Goal: Find specific page/section

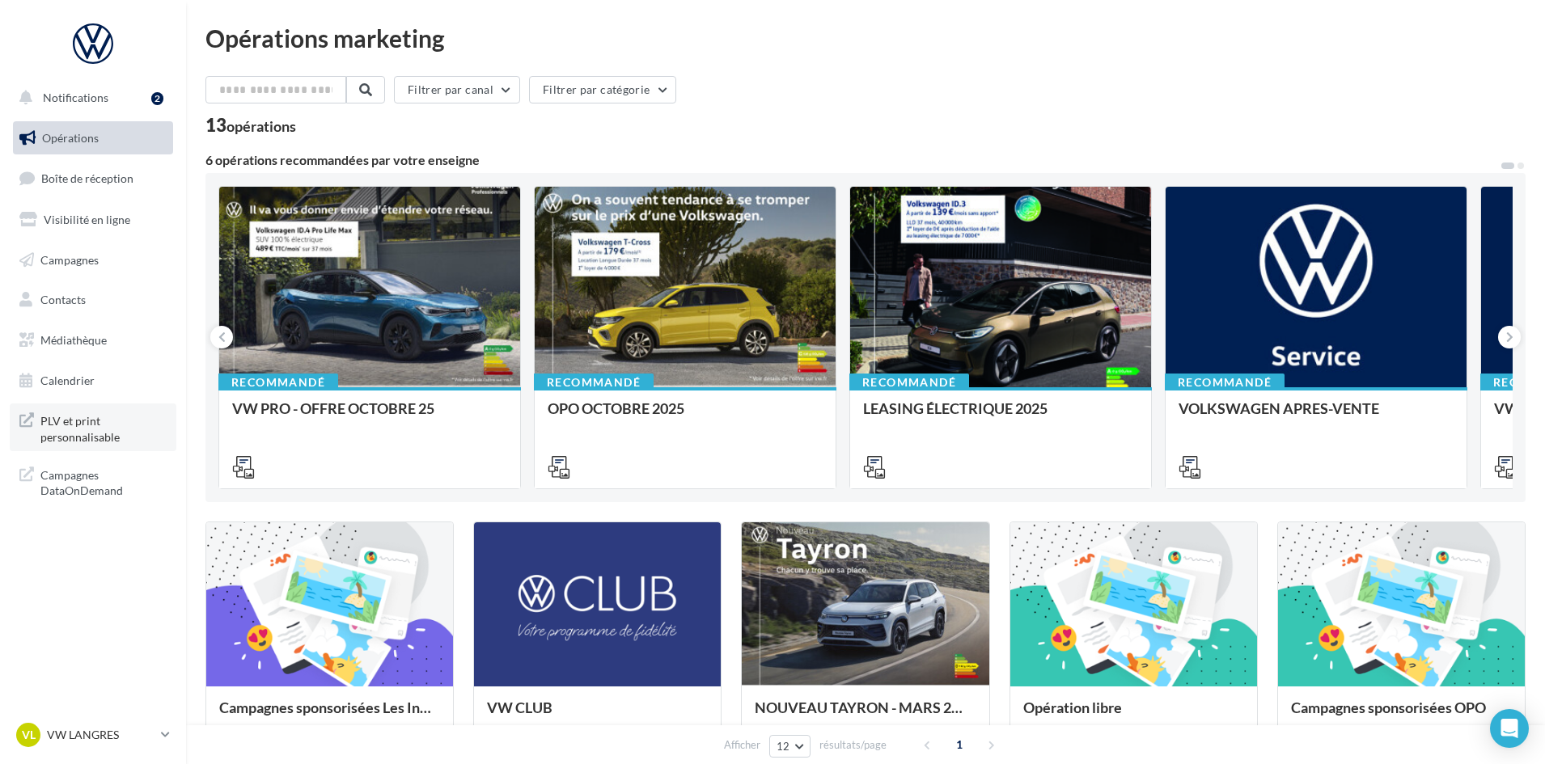
click at [74, 425] on span "PLV et print personnalisable" at bounding box center [103, 427] width 126 height 35
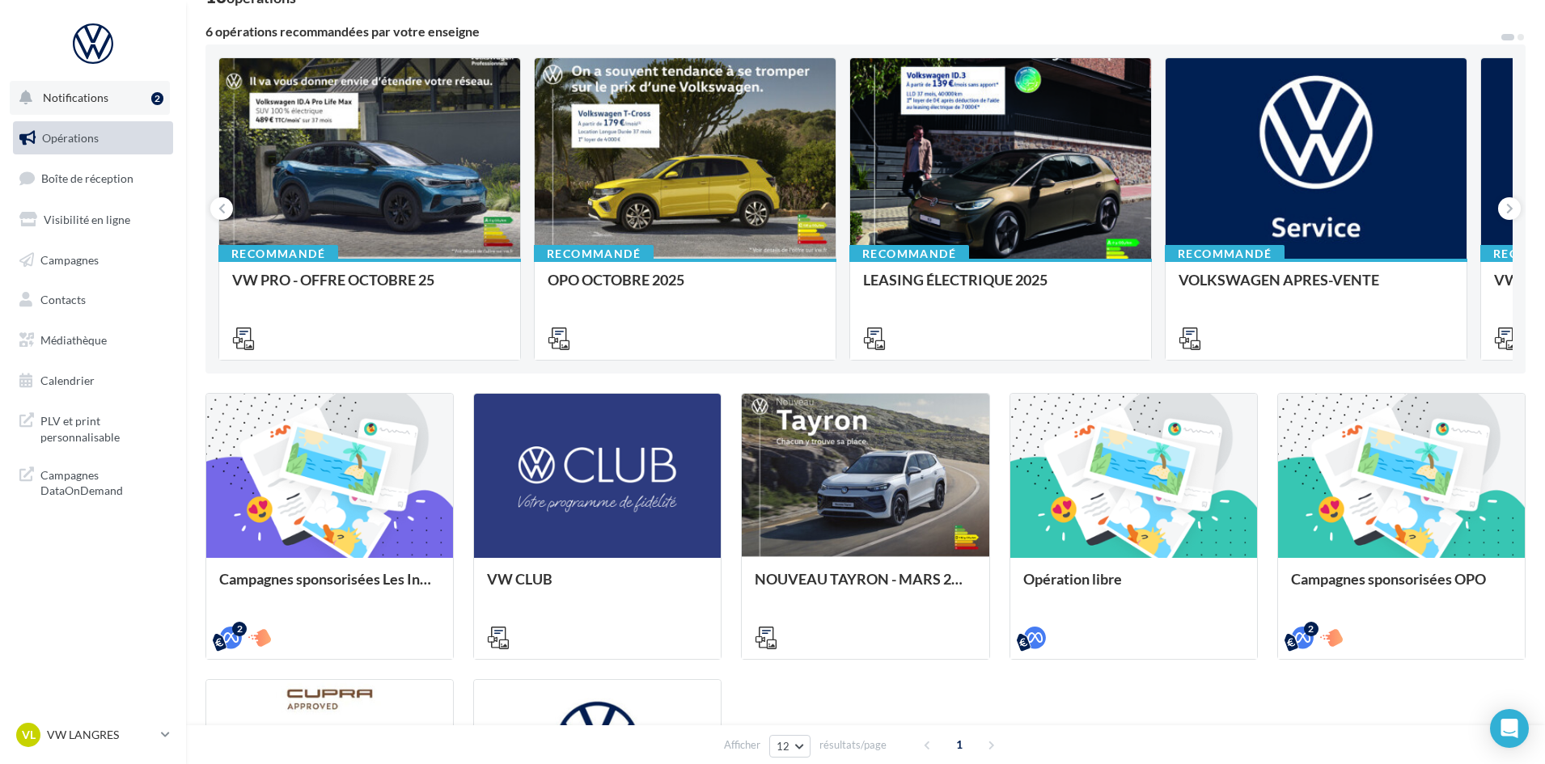
scroll to position [81, 0]
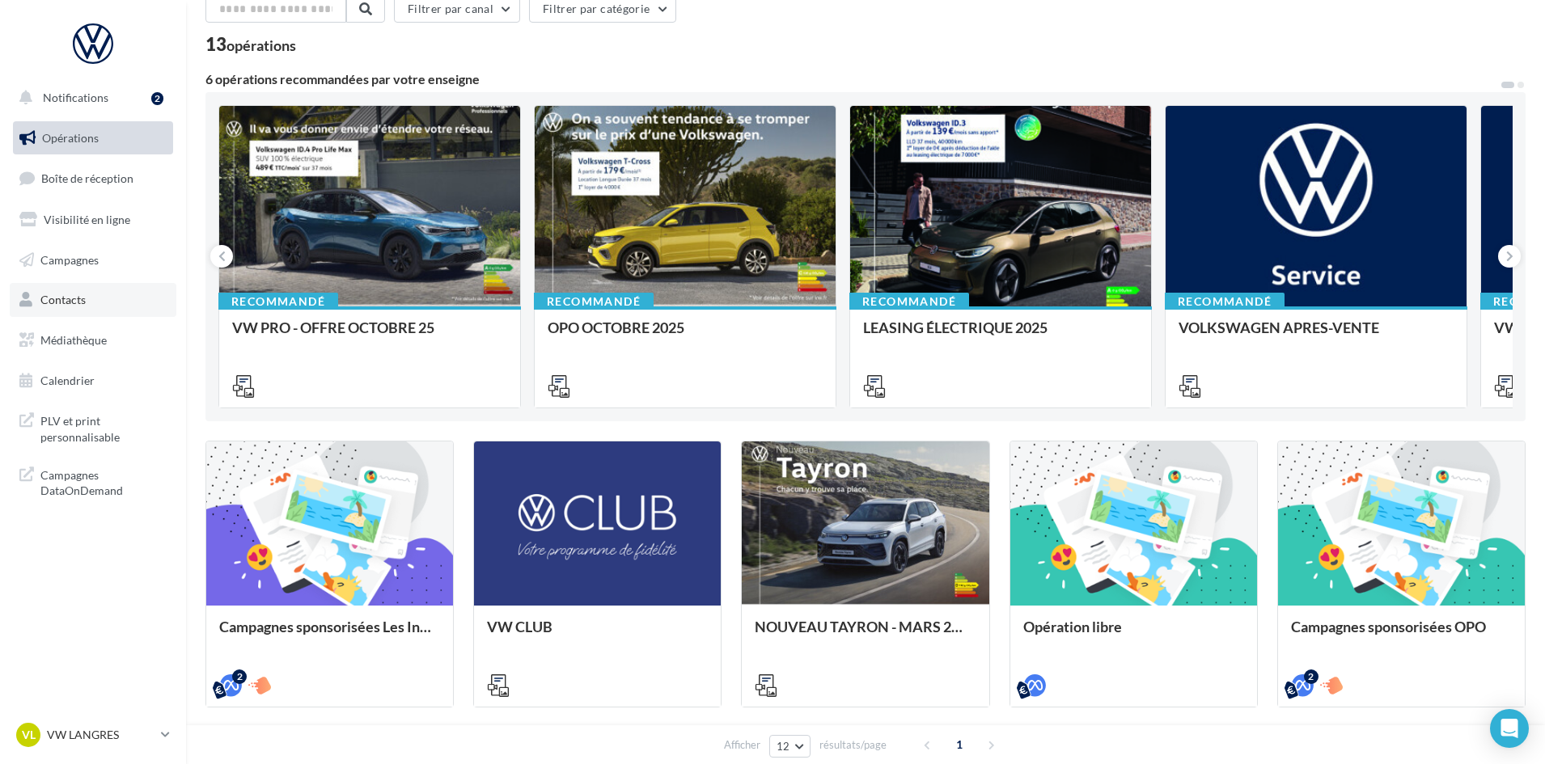
click at [66, 291] on link "Contacts" at bounding box center [93, 300] width 167 height 34
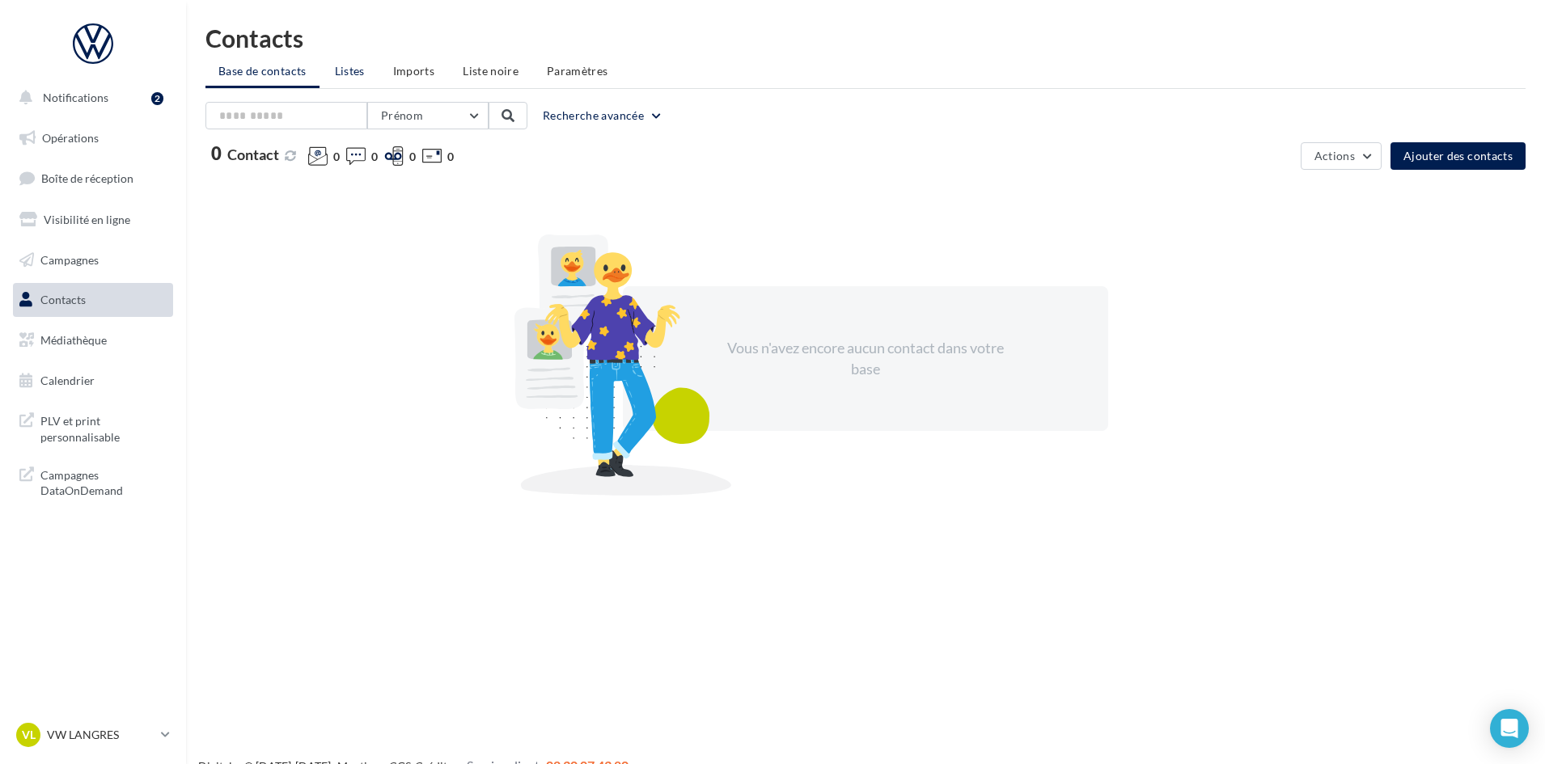
click at [336, 73] on span "Listes" at bounding box center [350, 71] width 30 height 14
